Goal: Task Accomplishment & Management: Use online tool/utility

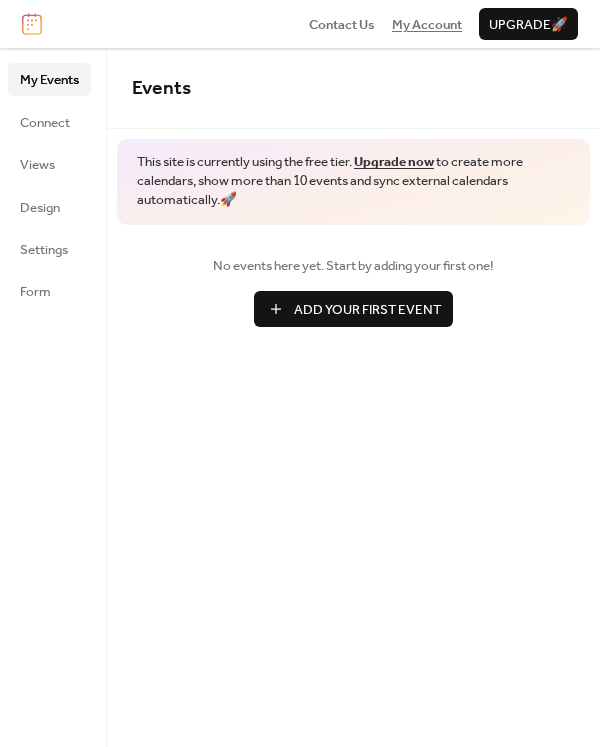
click at [392, 24] on span "My Account" at bounding box center [427, 25] width 70 height 20
click at [357, 301] on span "Add Your First Event" at bounding box center [367, 310] width 147 height 20
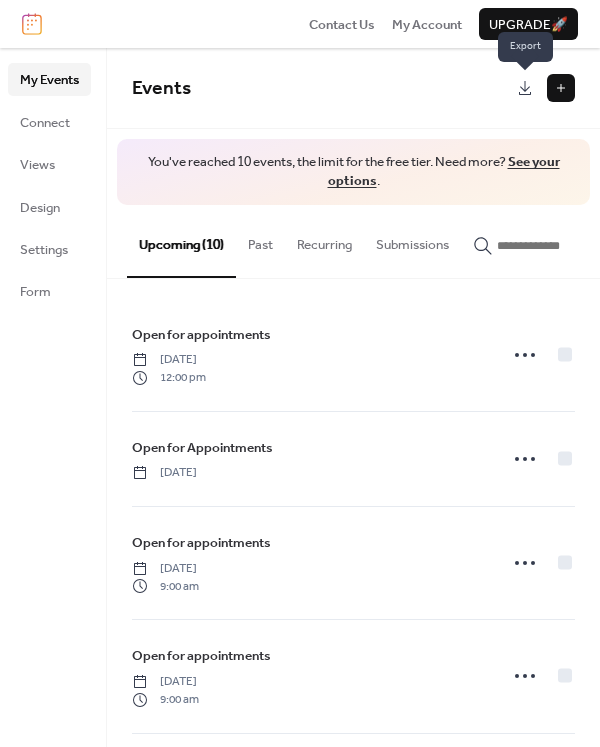
click at [533, 85] on link at bounding box center [525, 88] width 28 height 28
